Goal: Book appointment/travel/reservation

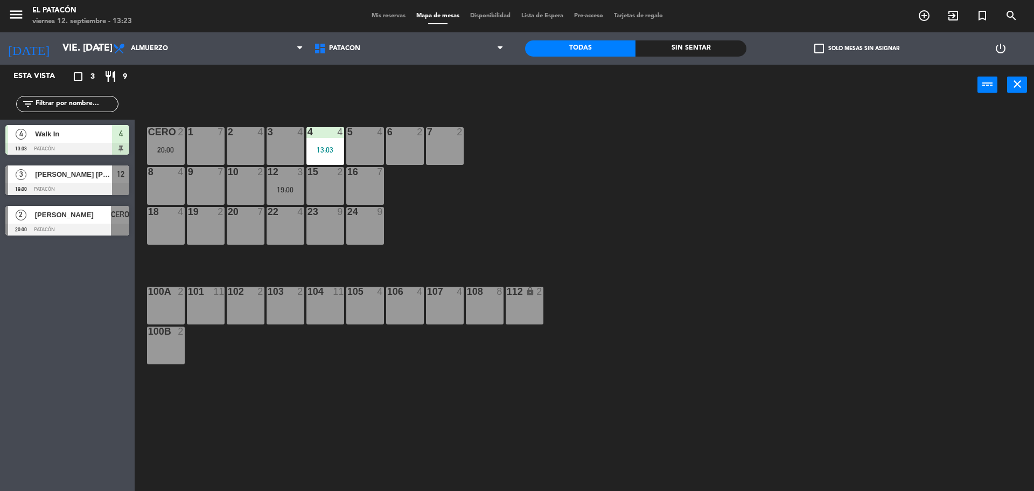
click at [322, 182] on div "15 2" at bounding box center [326, 186] width 38 height 38
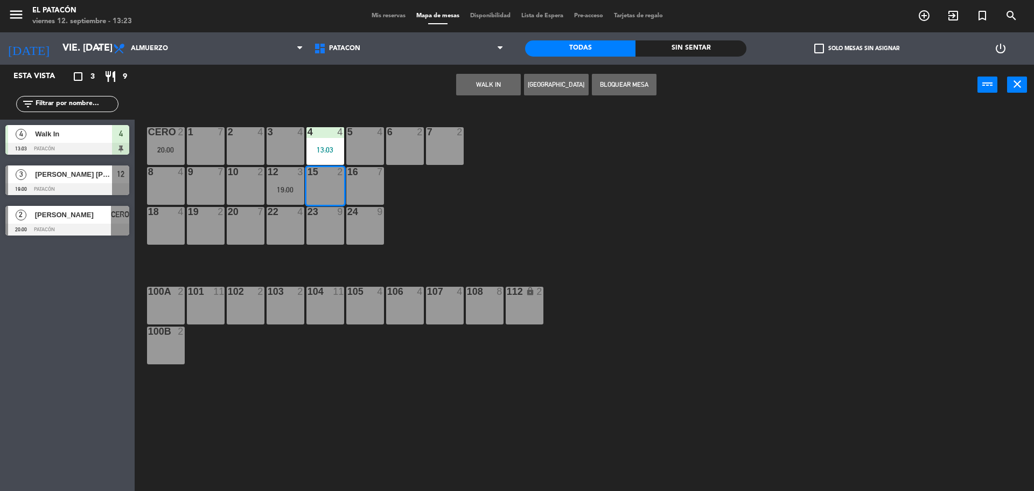
click at [503, 85] on button "WALK IN" at bounding box center [488, 85] width 65 height 22
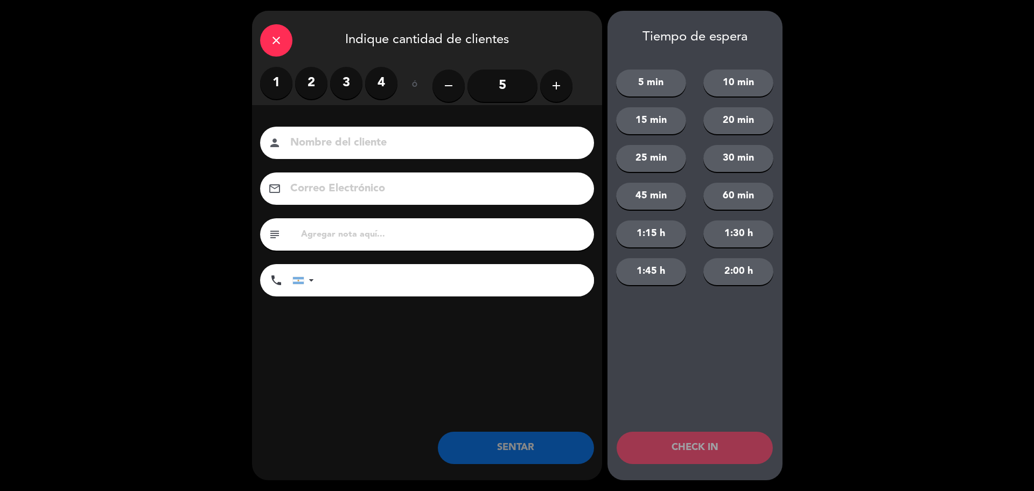
click at [309, 77] on label "2" at bounding box center [311, 83] width 32 height 32
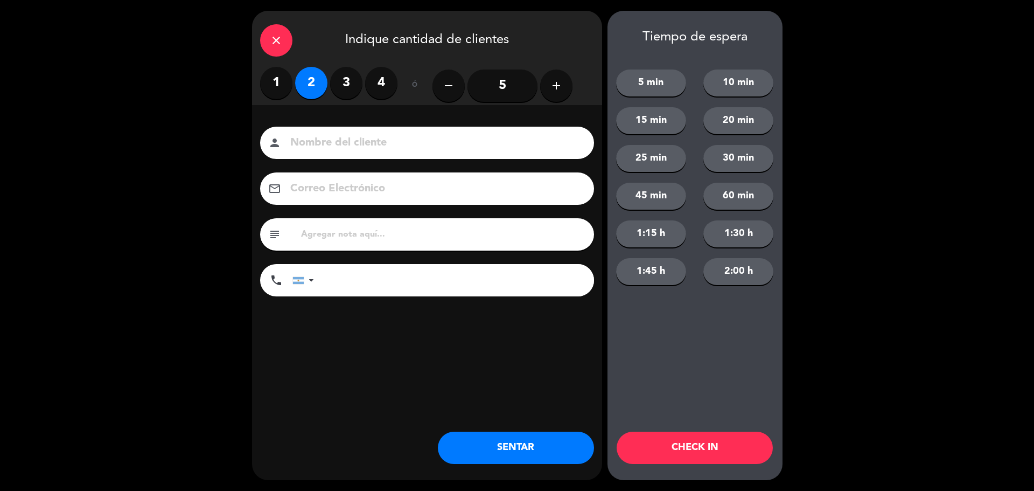
drag, startPoint x: 575, startPoint y: 440, endPoint x: 579, endPoint y: 444, distance: 5.7
click at [575, 442] on button "SENTAR" at bounding box center [516, 448] width 156 height 32
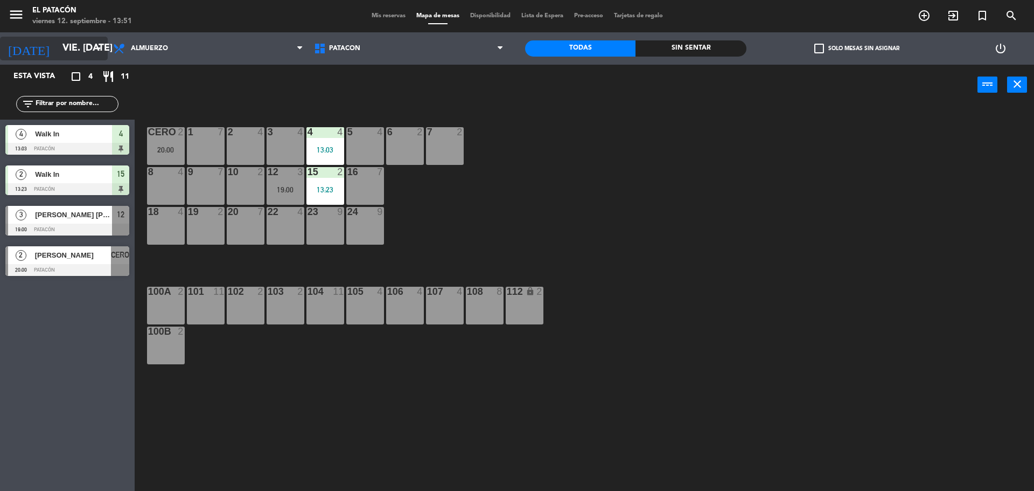
click at [97, 46] on icon "arrow_drop_down" at bounding box center [98, 48] width 13 height 13
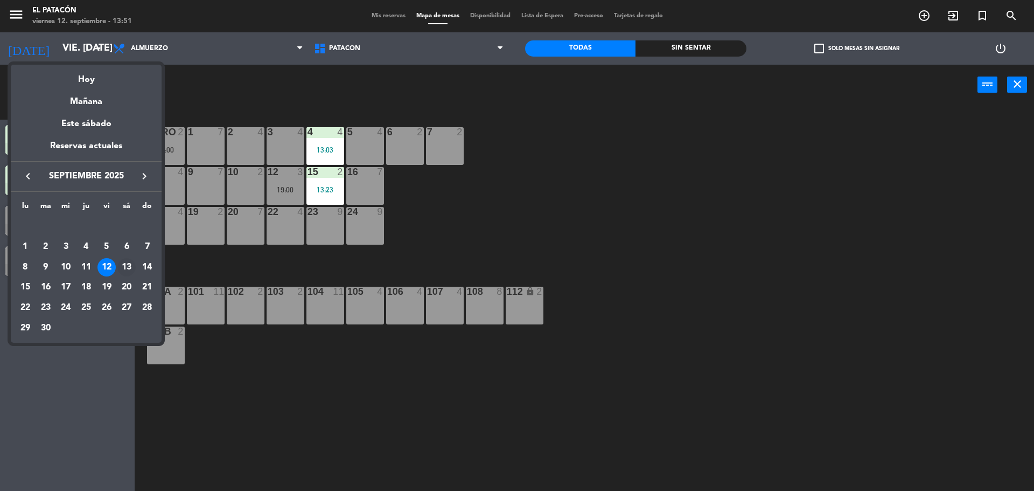
click at [126, 262] on div "13" at bounding box center [126, 267] width 18 height 18
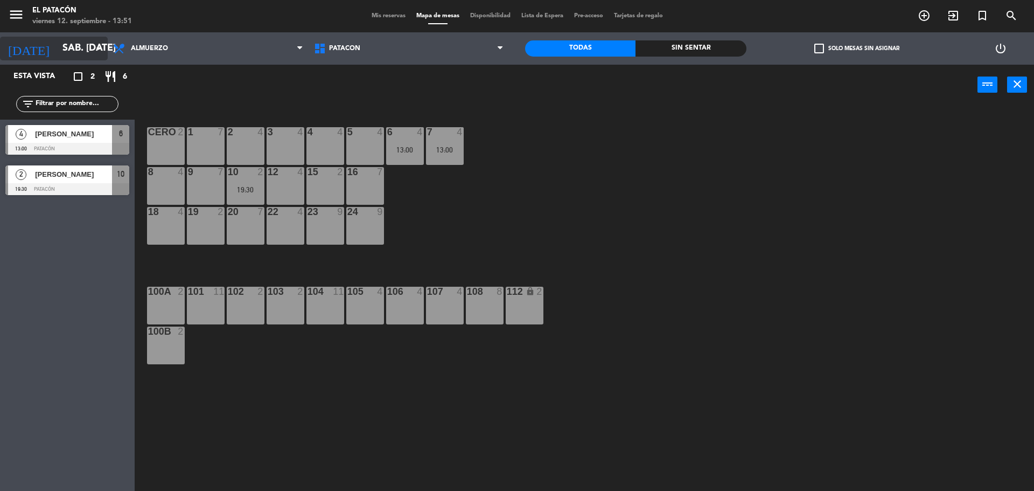
click at [96, 48] on icon "arrow_drop_down" at bounding box center [98, 48] width 13 height 13
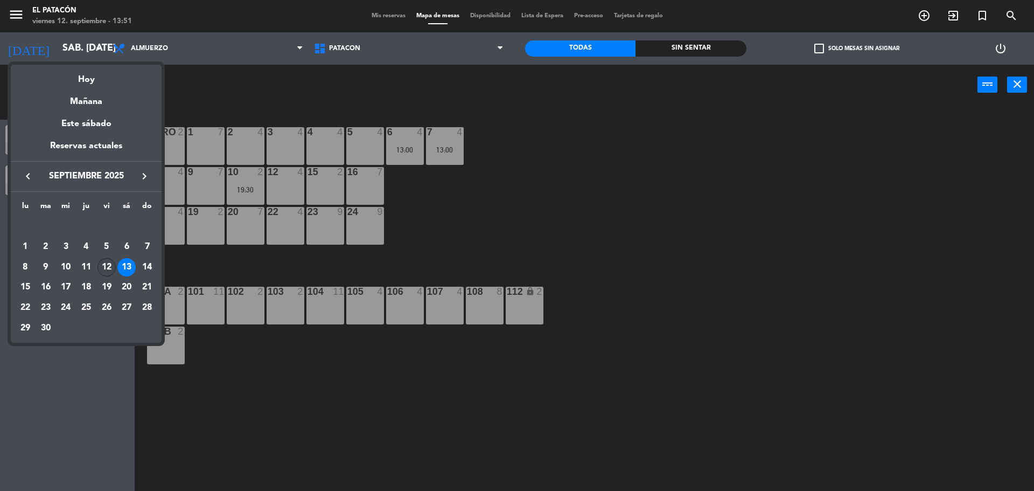
click at [105, 266] on div "12" at bounding box center [107, 267] width 18 height 18
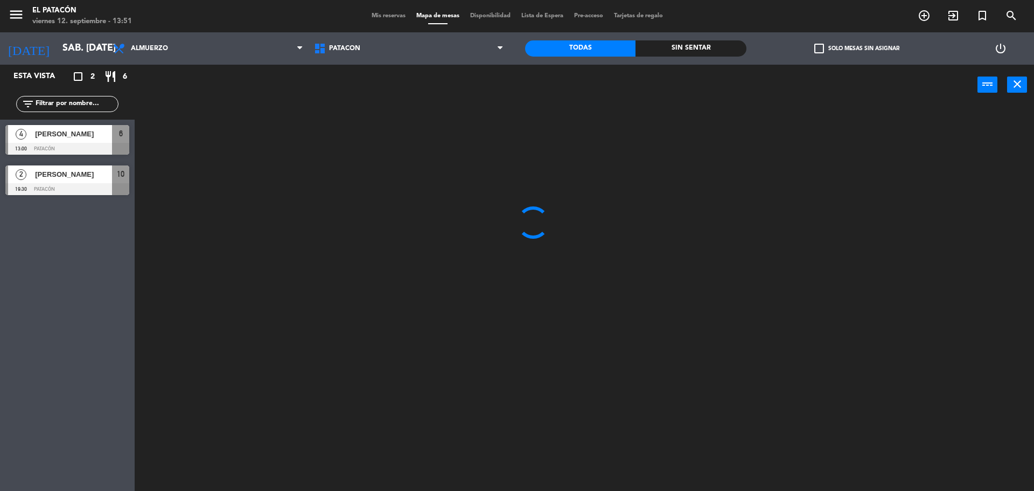
type input "vie. [DATE]"
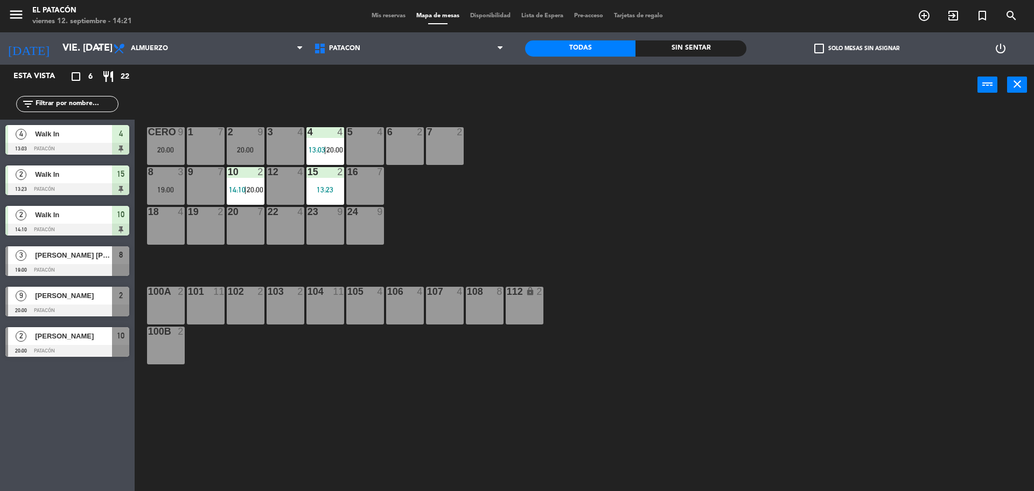
drag, startPoint x: 21, startPoint y: 437, endPoint x: 641, endPoint y: 128, distance: 692.4
click at [641, 128] on div "1 7 2 9 20:00 3 4 4 4 13:03 | 20:00 5 4 6 2 7 2 CERO 9 20:00 8 3 19:00 9 7 10 2…" at bounding box center [589, 301] width 889 height 386
